Goal: Use online tool/utility: Utilize a website feature to perform a specific function

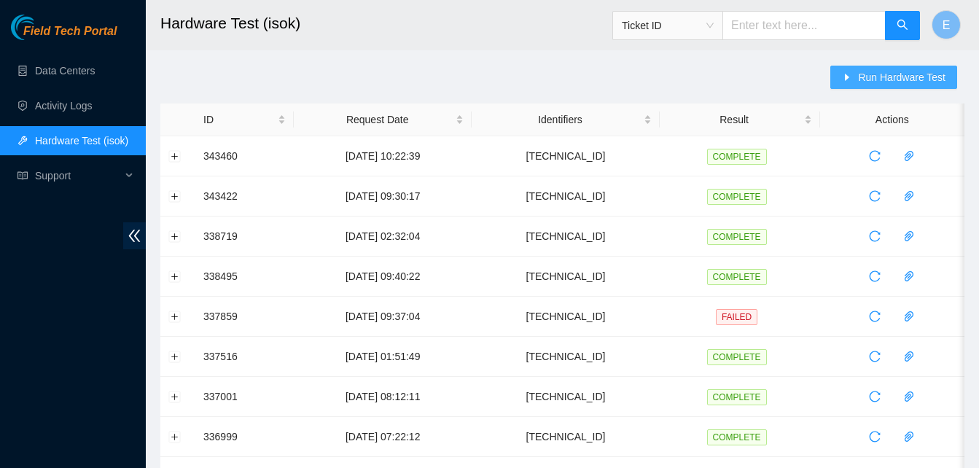
click at [887, 77] on span "Run Hardware Test" at bounding box center [901, 77] width 87 height 16
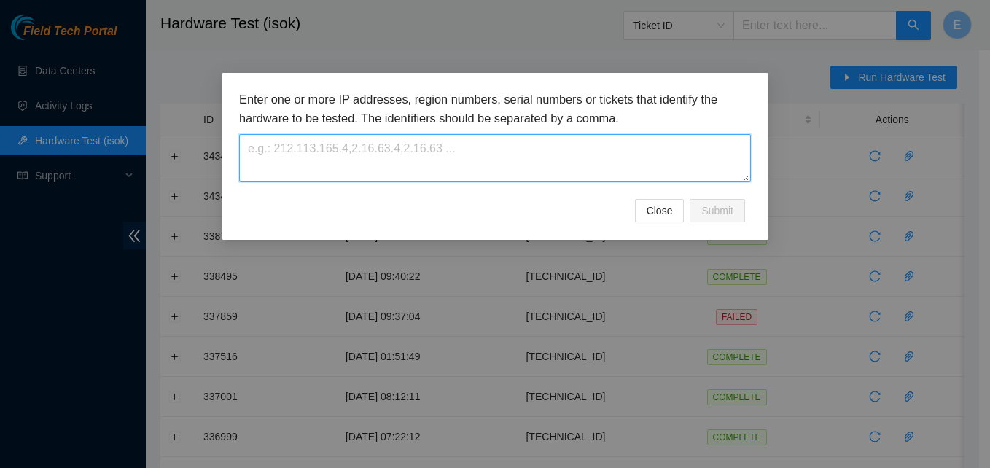
click at [509, 157] on textarea at bounding box center [495, 157] width 512 height 47
paste textarea "23.199.252.5"
type textarea "23.199.252.5"
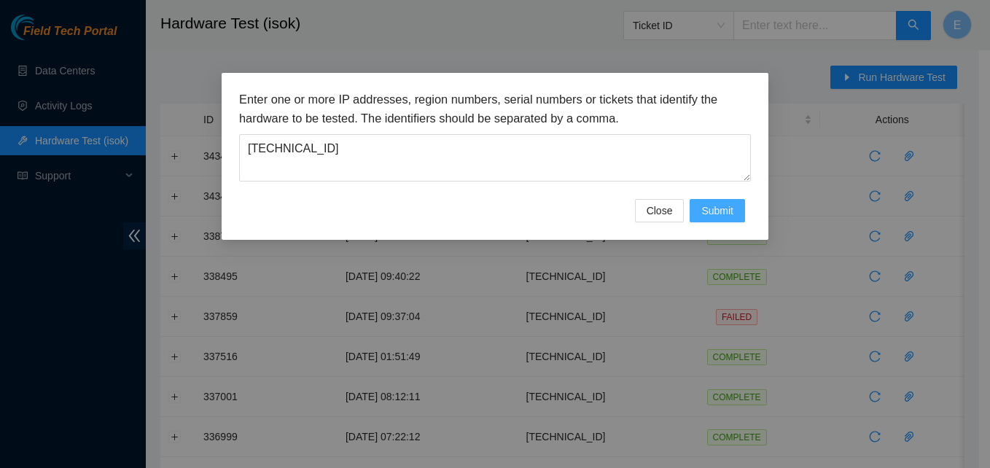
click at [713, 209] on span "Submit" at bounding box center [717, 211] width 32 height 16
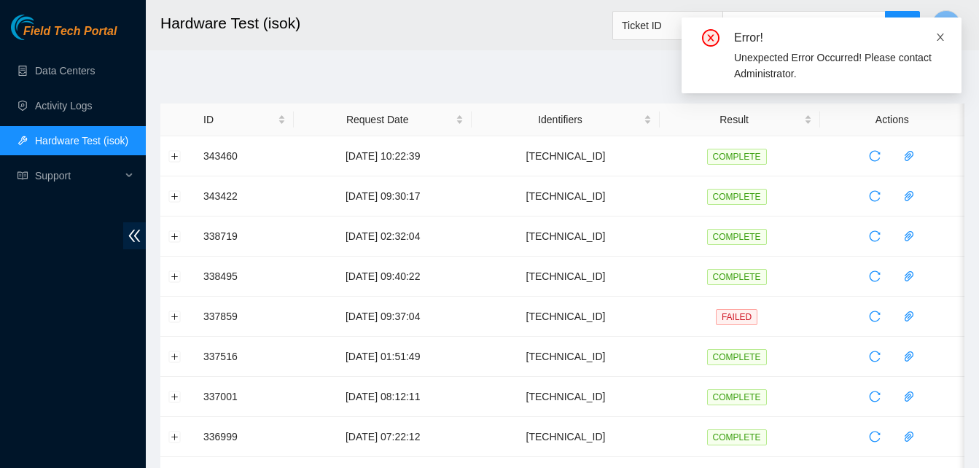
click at [943, 37] on icon "close" at bounding box center [940, 37] width 10 height 10
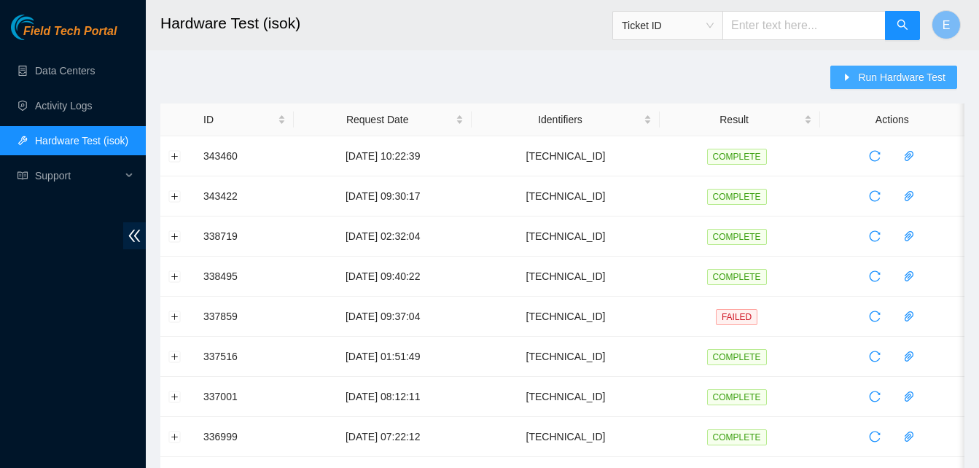
click at [874, 71] on span "Run Hardware Test" at bounding box center [901, 77] width 87 height 16
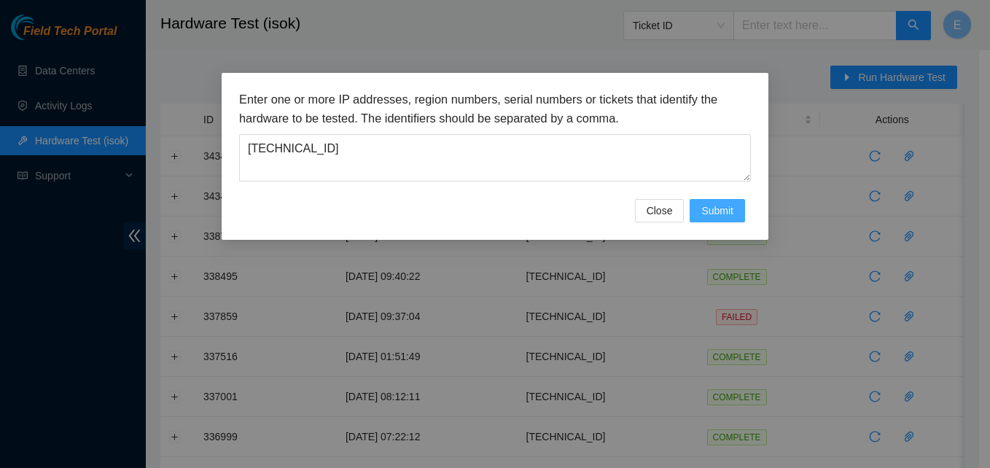
click at [725, 206] on span "Submit" at bounding box center [717, 211] width 32 height 16
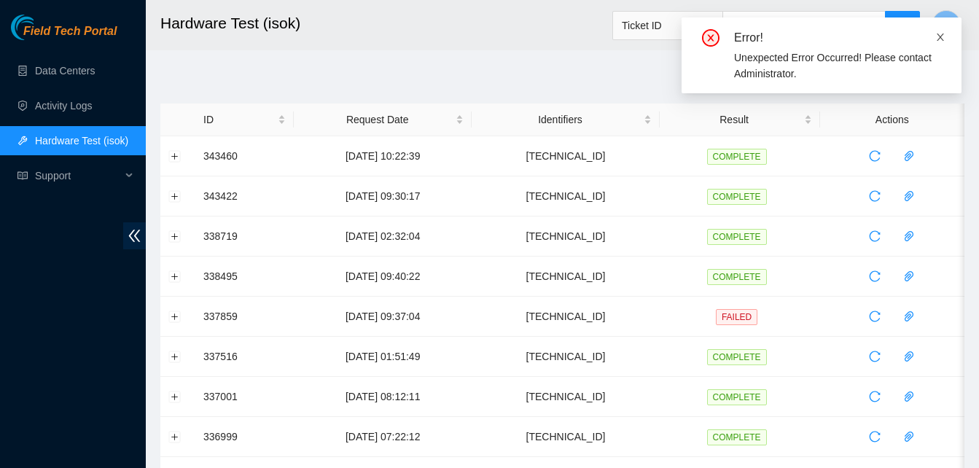
click at [938, 34] on icon "close" at bounding box center [940, 37] width 7 height 7
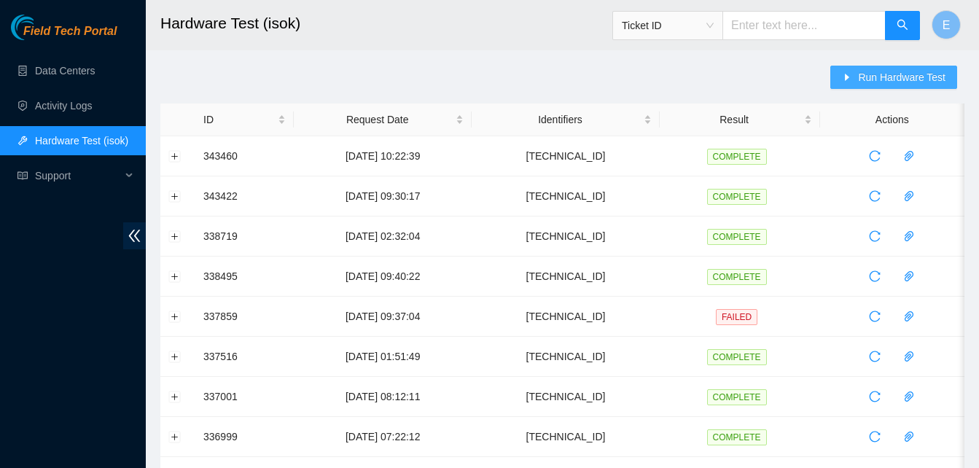
click at [887, 77] on span "Run Hardware Test" at bounding box center [901, 77] width 87 height 16
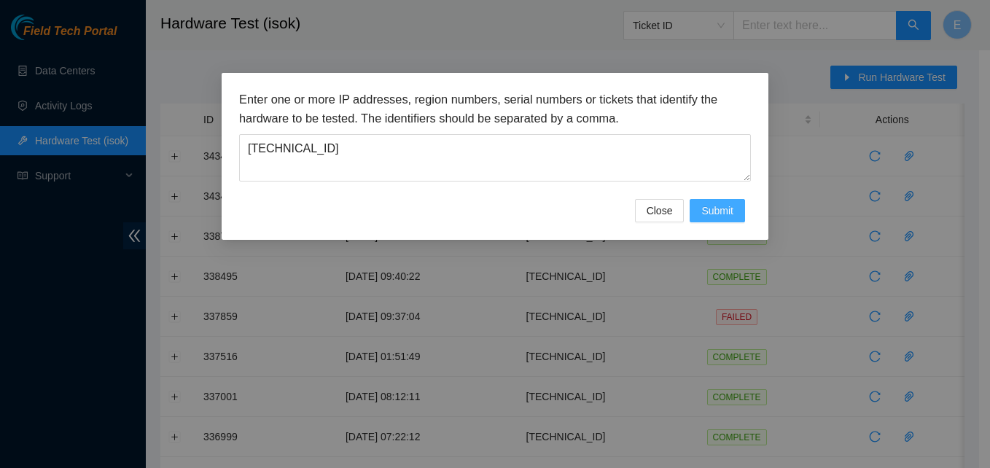
click at [712, 211] on span "Submit" at bounding box center [717, 211] width 32 height 16
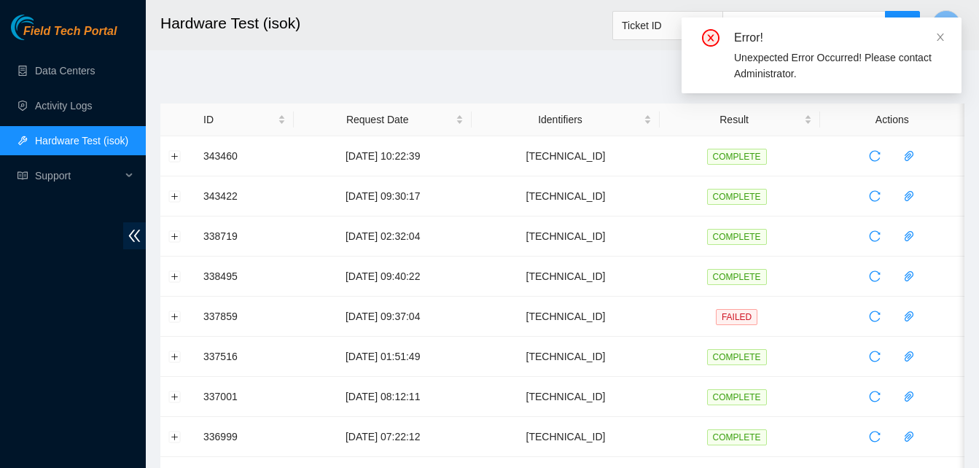
click at [935, 35] on div "Error!" at bounding box center [839, 37] width 210 height 17
click at [944, 34] on icon "close" at bounding box center [940, 37] width 10 height 10
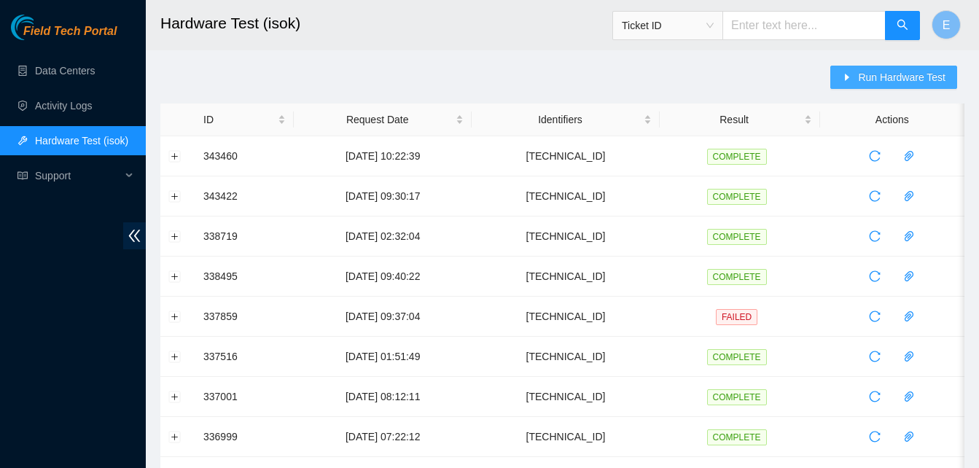
click at [881, 73] on span "Run Hardware Test" at bounding box center [901, 77] width 87 height 16
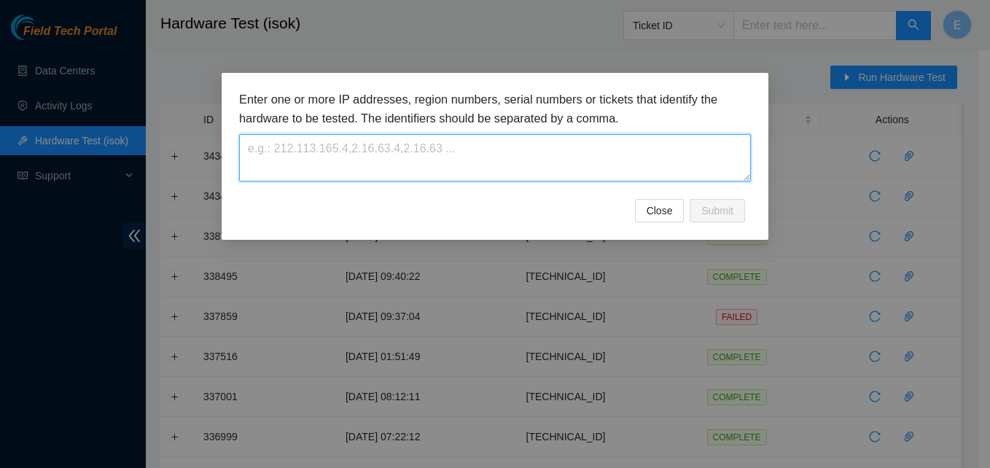
click at [435, 158] on textarea at bounding box center [495, 157] width 512 height 47
paste textarea "23.199.252.5"
type textarea "23.199.252.5"
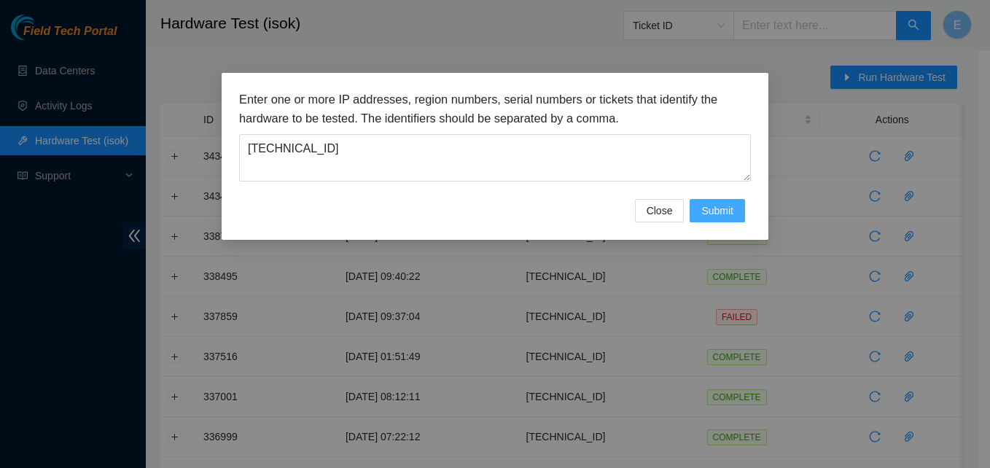
click at [726, 203] on span "Submit" at bounding box center [717, 211] width 32 height 16
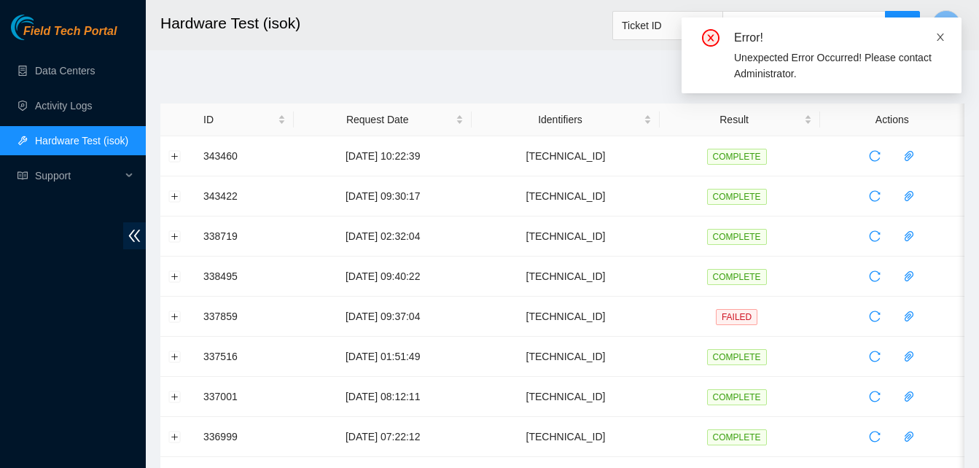
click at [940, 36] on icon "close" at bounding box center [940, 37] width 7 height 7
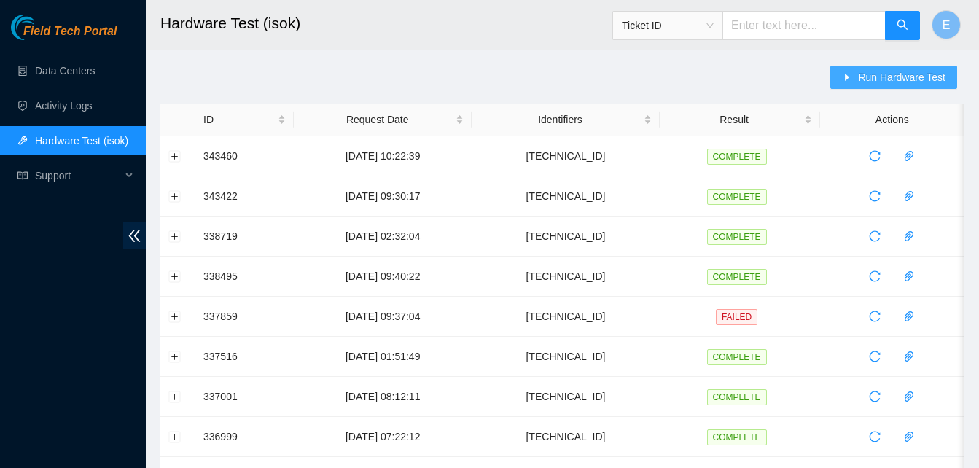
click at [884, 73] on span "Run Hardware Test" at bounding box center [901, 77] width 87 height 16
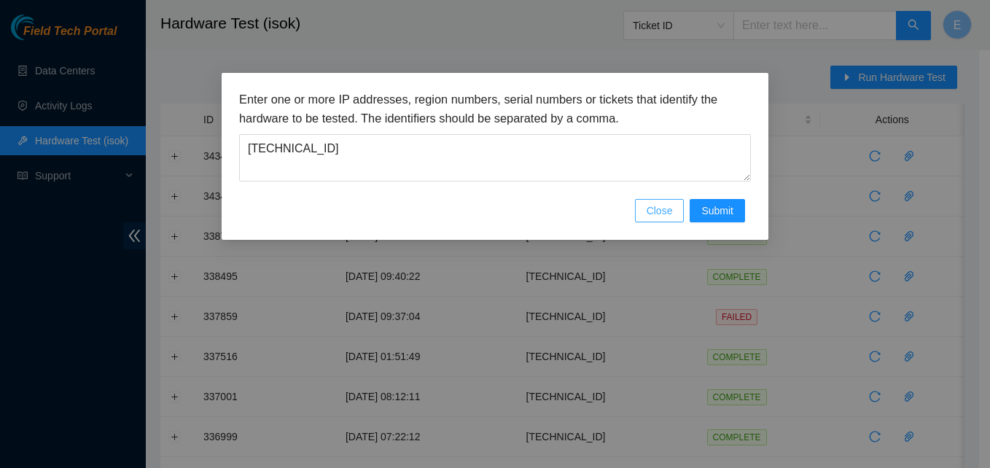
click at [664, 211] on span "Close" at bounding box center [660, 211] width 26 height 16
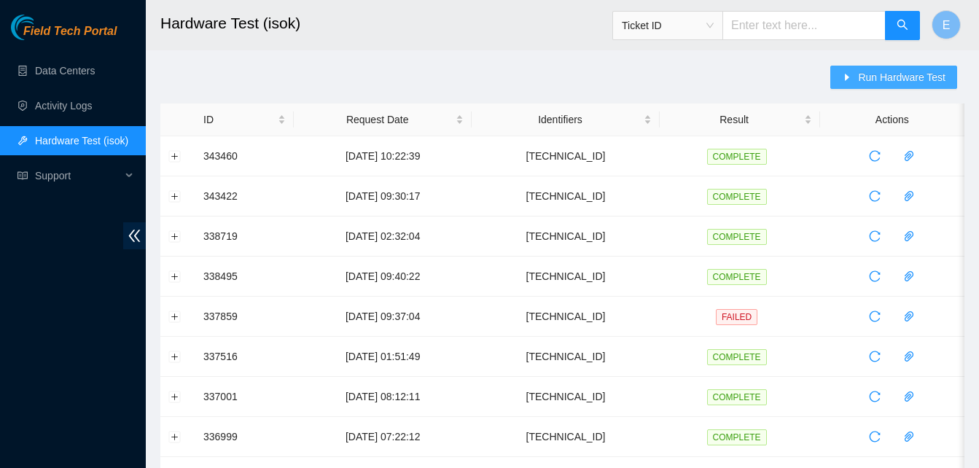
click at [872, 77] on span "Run Hardware Test" at bounding box center [901, 77] width 87 height 16
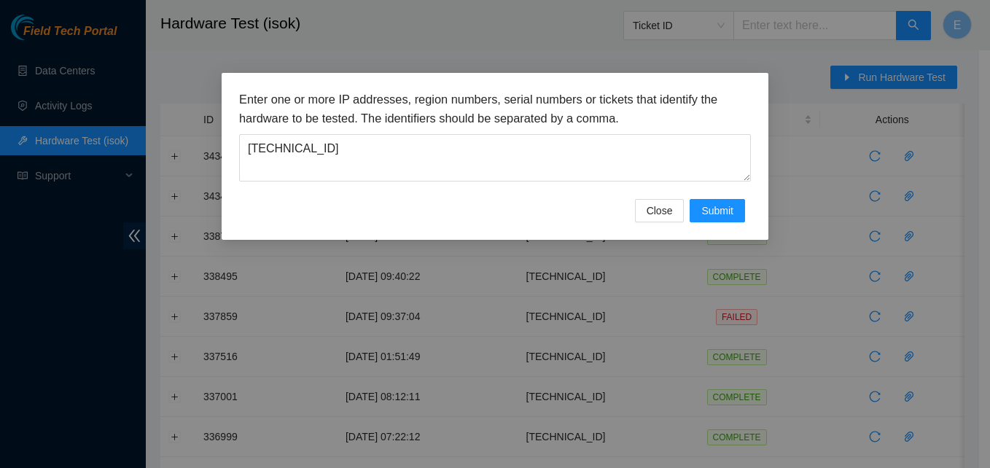
click at [504, 37] on div "Enter one or more IP addresses, region numbers, serial numbers or tickets that …" at bounding box center [495, 234] width 990 height 468
click at [651, 203] on span "Close" at bounding box center [660, 211] width 26 height 16
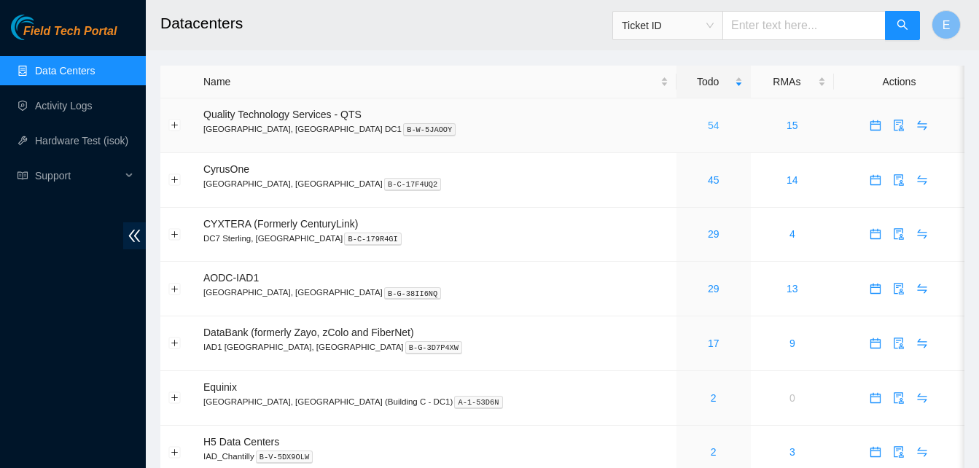
click at [708, 127] on link "54" at bounding box center [714, 126] width 12 height 12
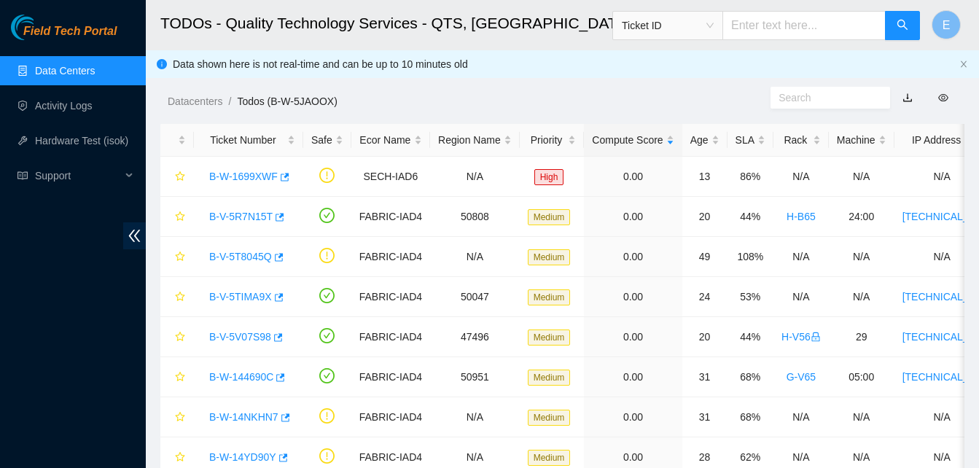
click at [760, 28] on input "text" at bounding box center [804, 25] width 163 height 29
type input "B-W-156058M"
click at [896, 21] on button "button" at bounding box center [902, 25] width 35 height 29
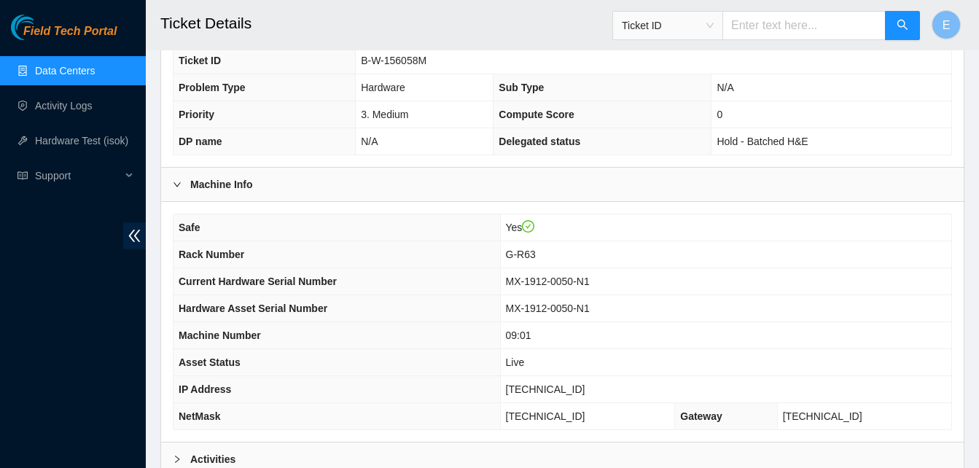
scroll to position [521, 0]
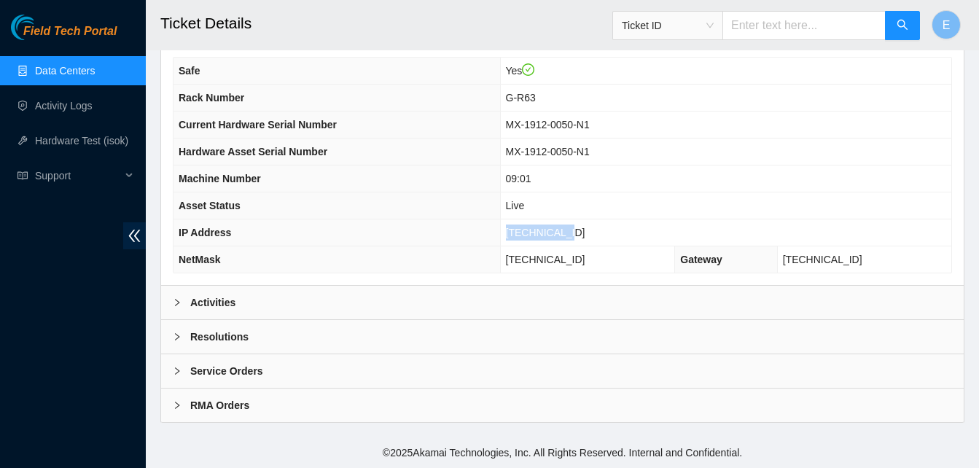
drag, startPoint x: 529, startPoint y: 232, endPoint x: 589, endPoint y: 239, distance: 60.2
click at [589, 239] on td "[TECHNICAL_ID]" at bounding box center [725, 232] width 451 height 27
copy span "[TECHNICAL_ID]"
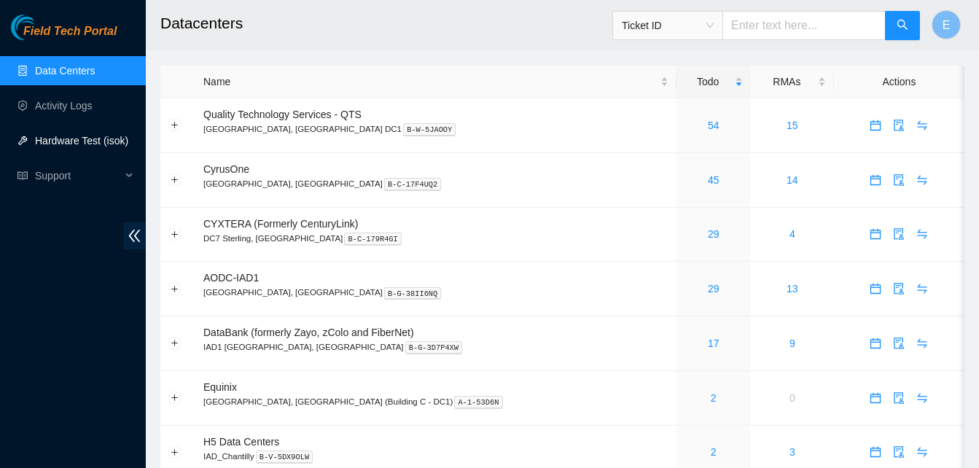
click at [59, 144] on link "Hardware Test (isok)" at bounding box center [81, 141] width 93 height 12
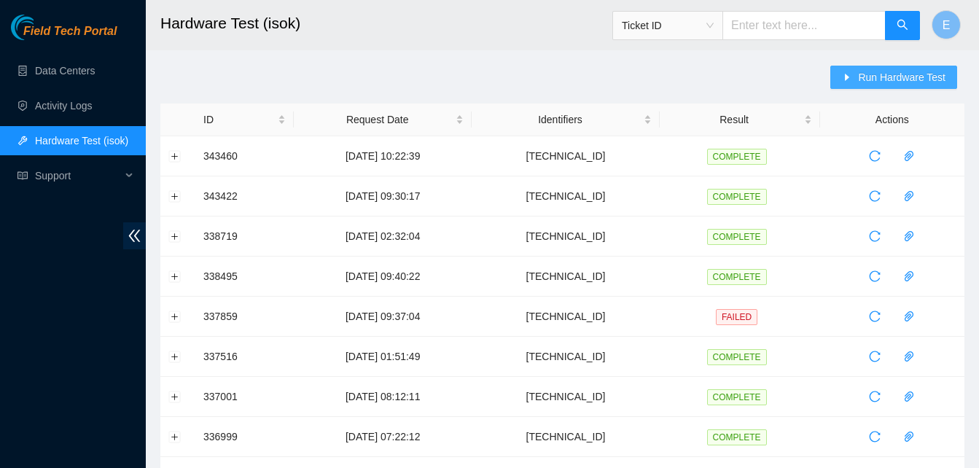
click at [876, 73] on span "Run Hardware Test" at bounding box center [901, 77] width 87 height 16
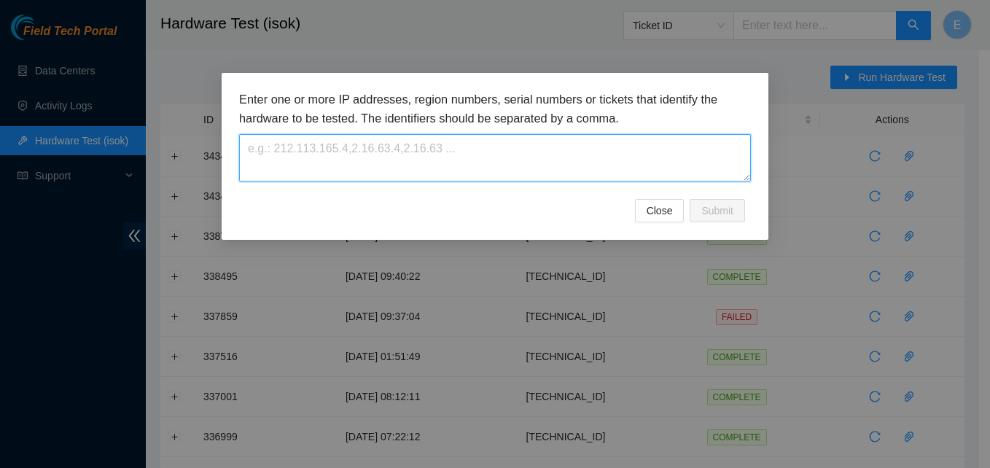
click at [502, 152] on textarea at bounding box center [495, 157] width 512 height 47
paste textarea "[TECHNICAL_ID]"
type textarea "[TECHNICAL_ID]"
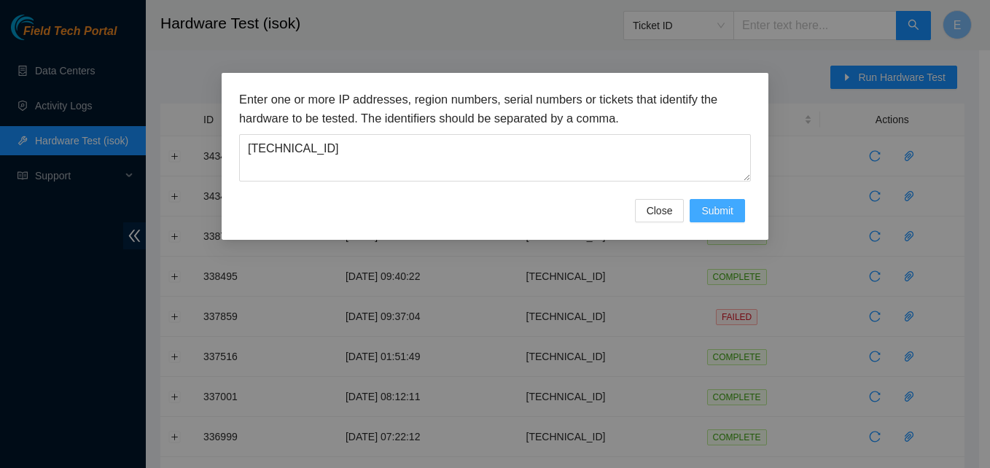
click at [731, 215] on span "Submit" at bounding box center [717, 211] width 32 height 16
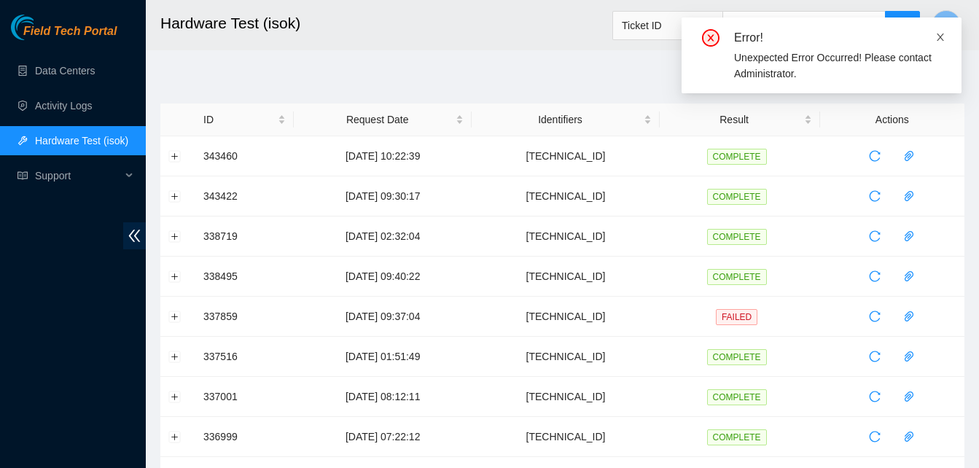
click at [943, 35] on icon "close" at bounding box center [940, 37] width 10 height 10
